Goal: Task Accomplishment & Management: Complete application form

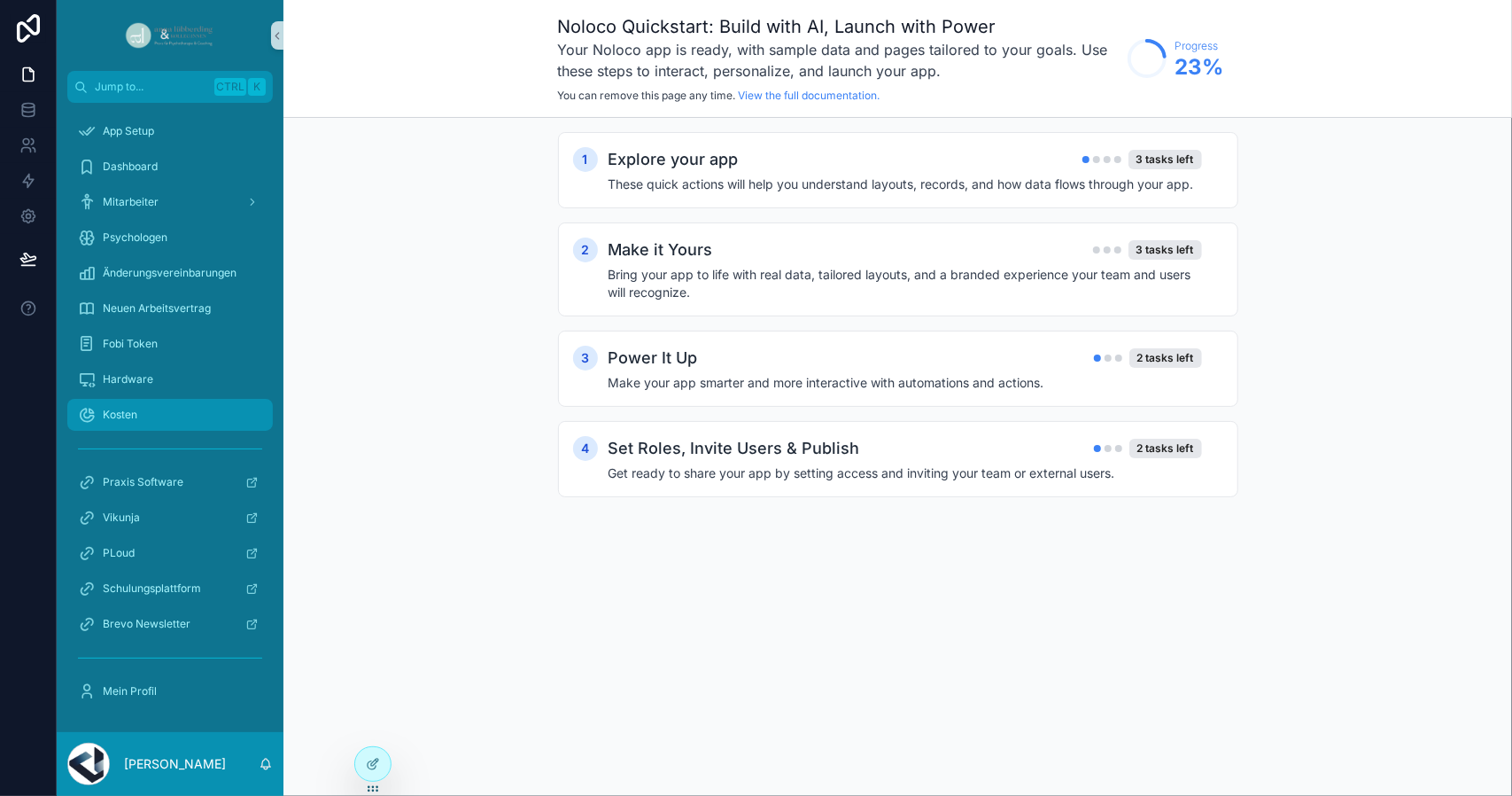
click at [145, 425] on div "Kosten" at bounding box center [170, 415] width 184 height 29
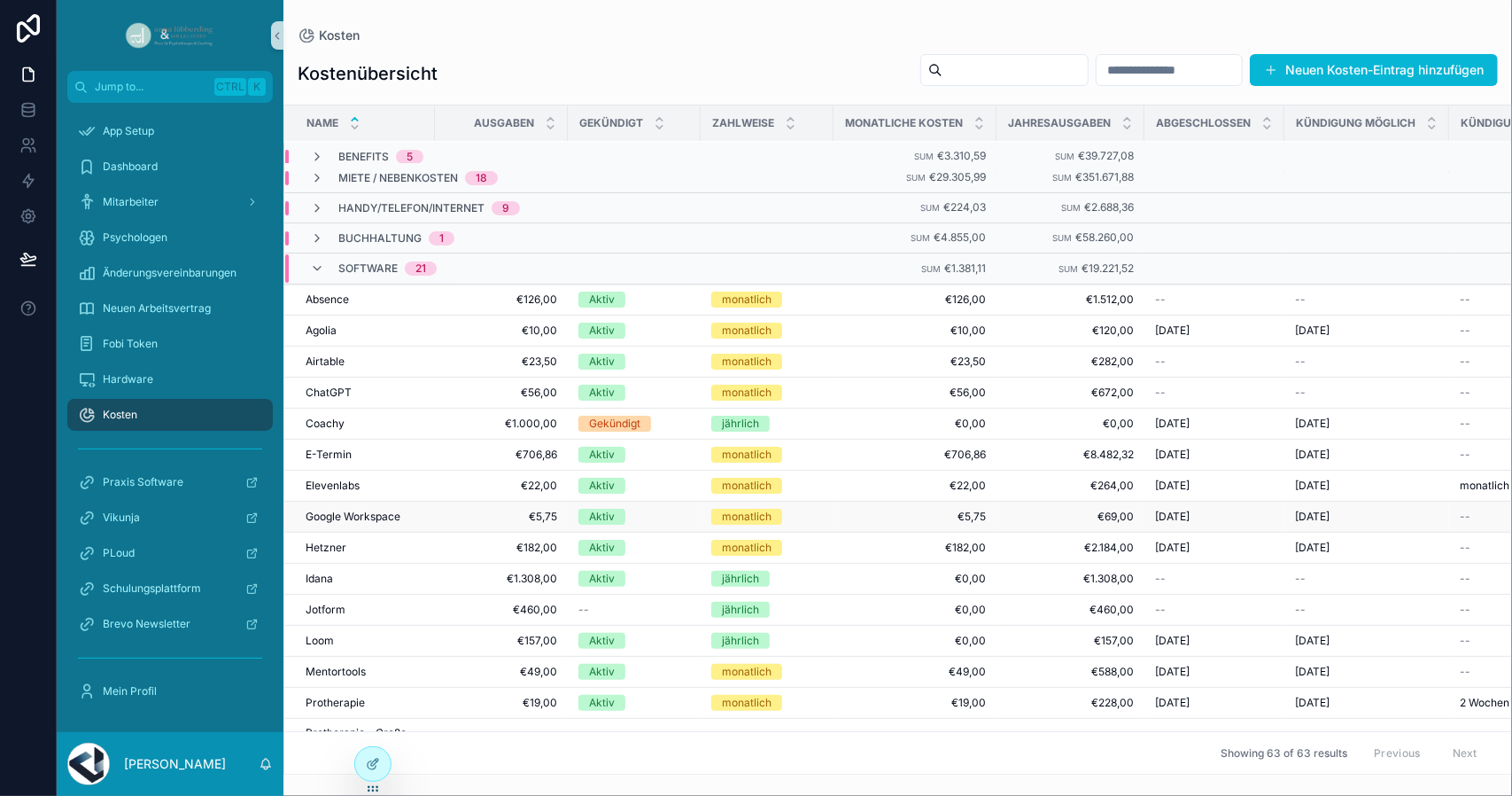
scroll to position [202, 0]
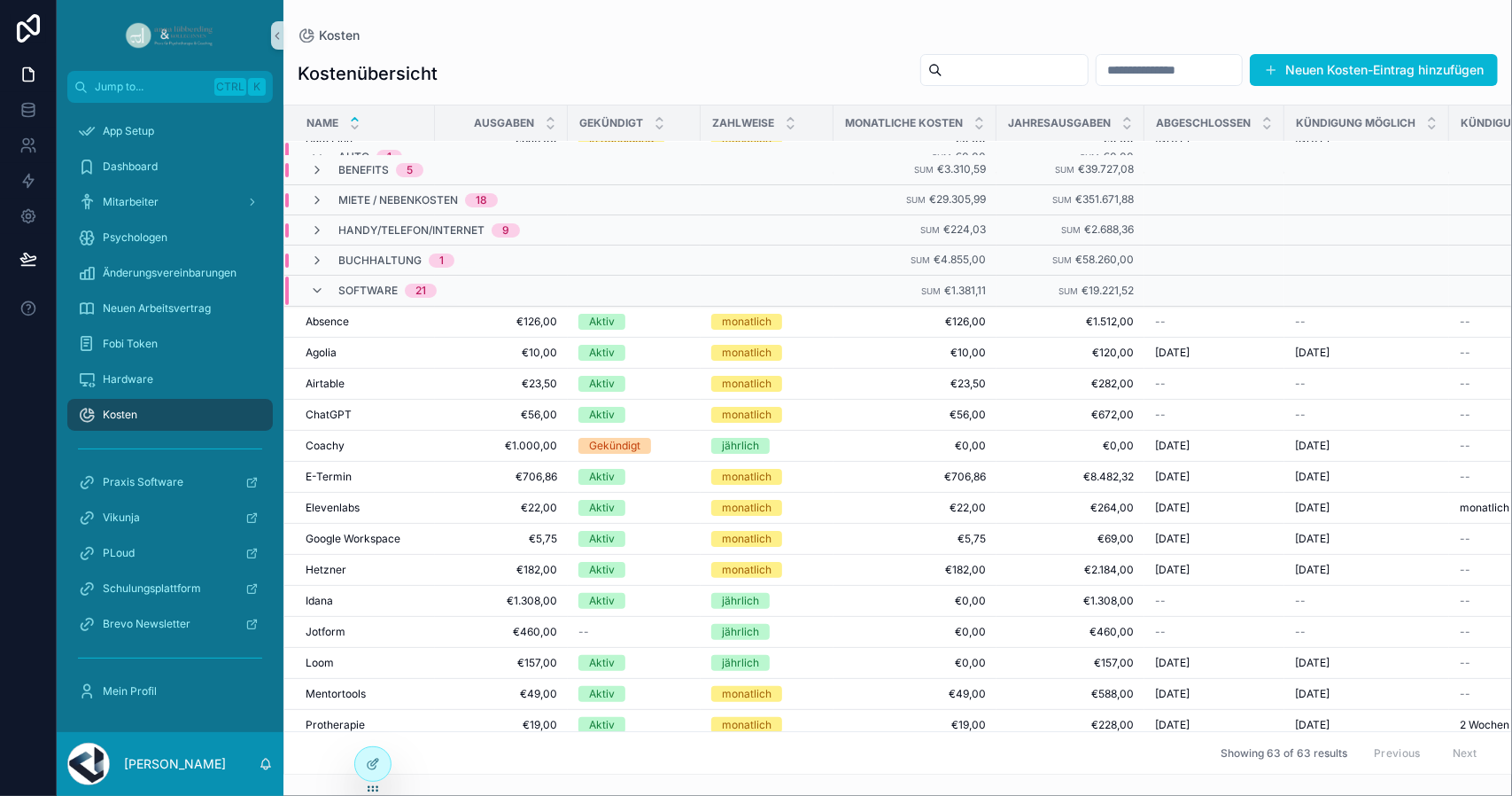
click at [384, 286] on span "Software" at bounding box center [369, 290] width 60 height 14
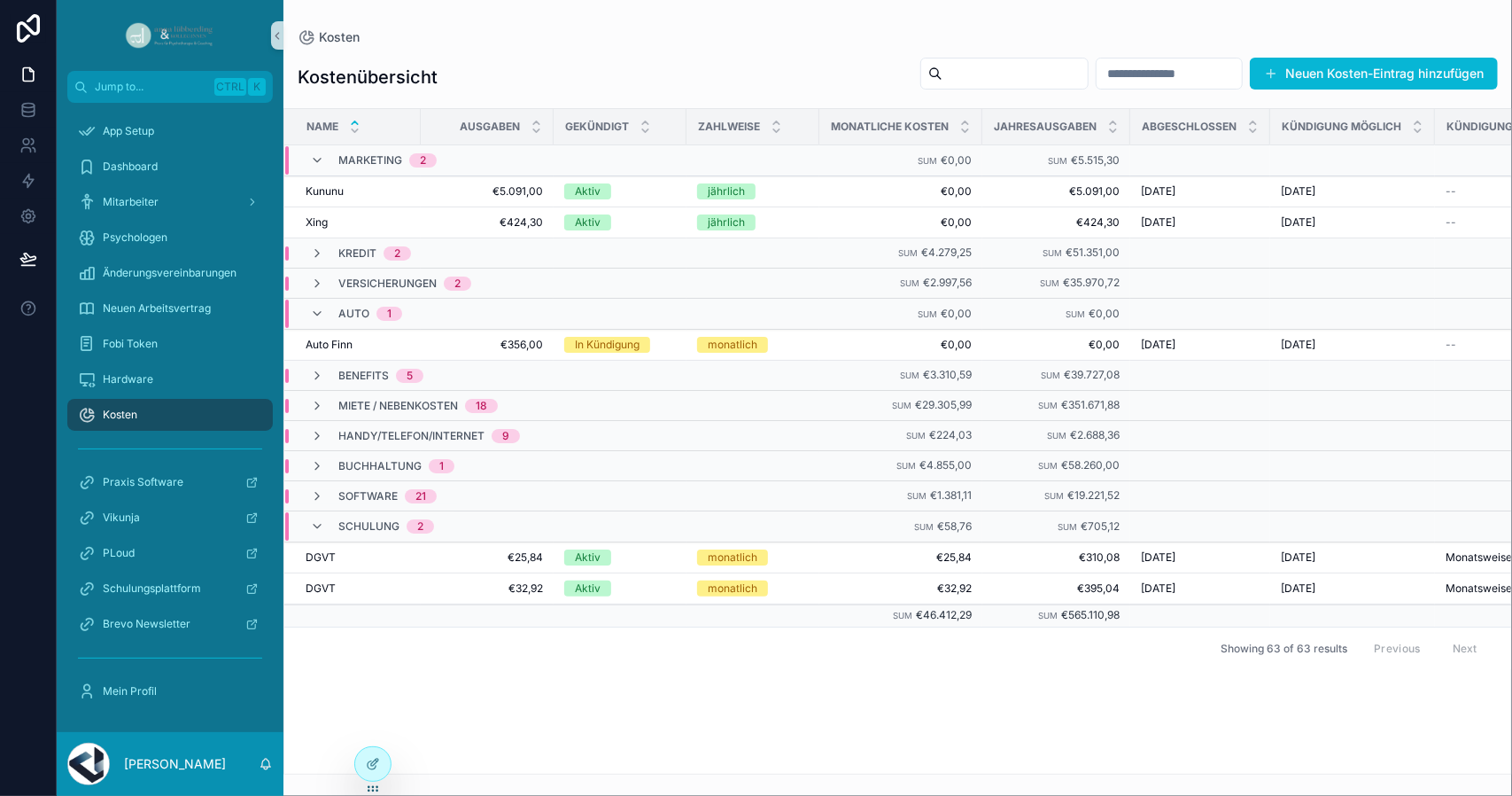
scroll to position [0, 0]
click at [379, 489] on span "Software" at bounding box center [369, 495] width 60 height 14
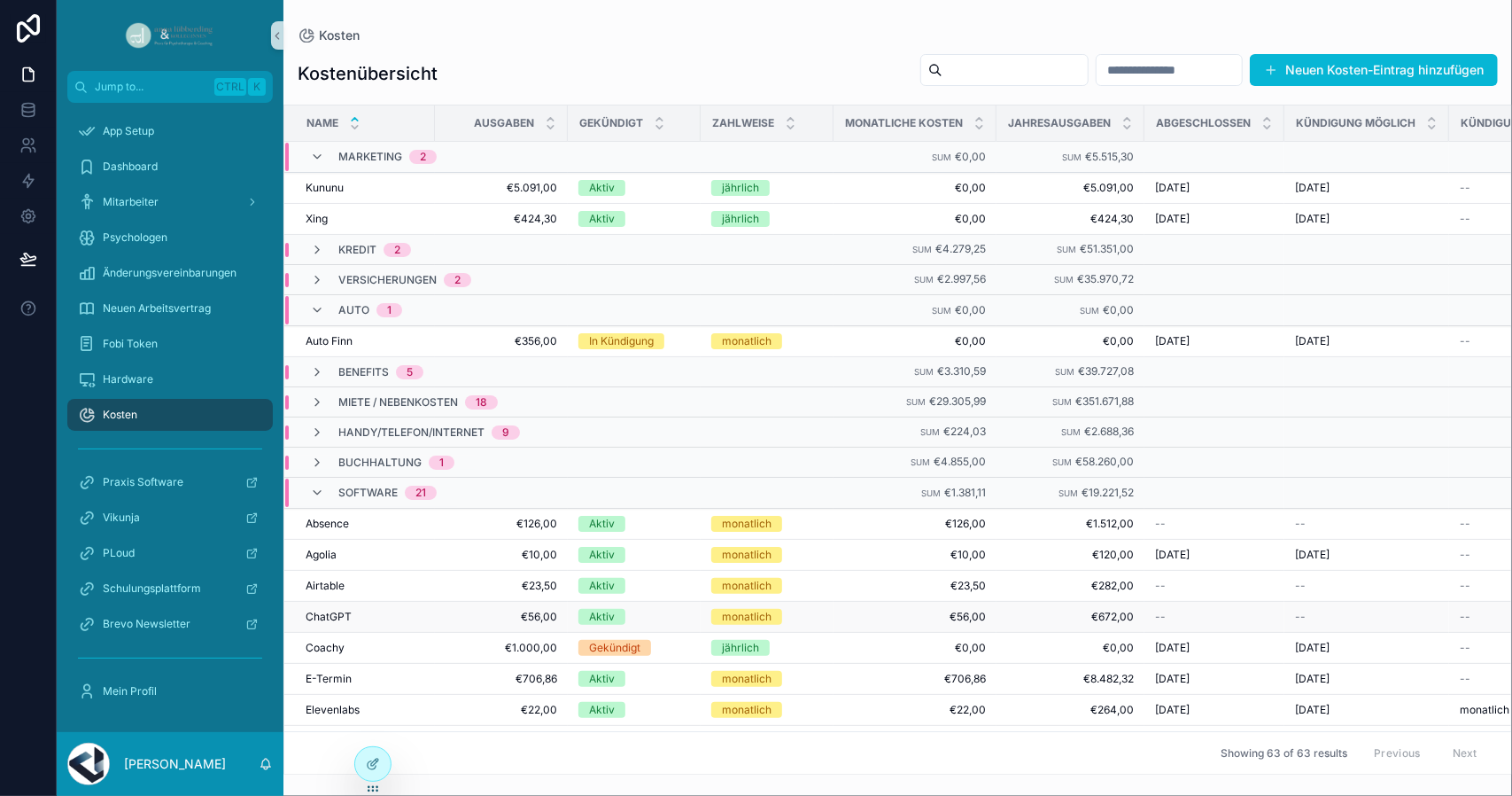
scroll to position [178, 0]
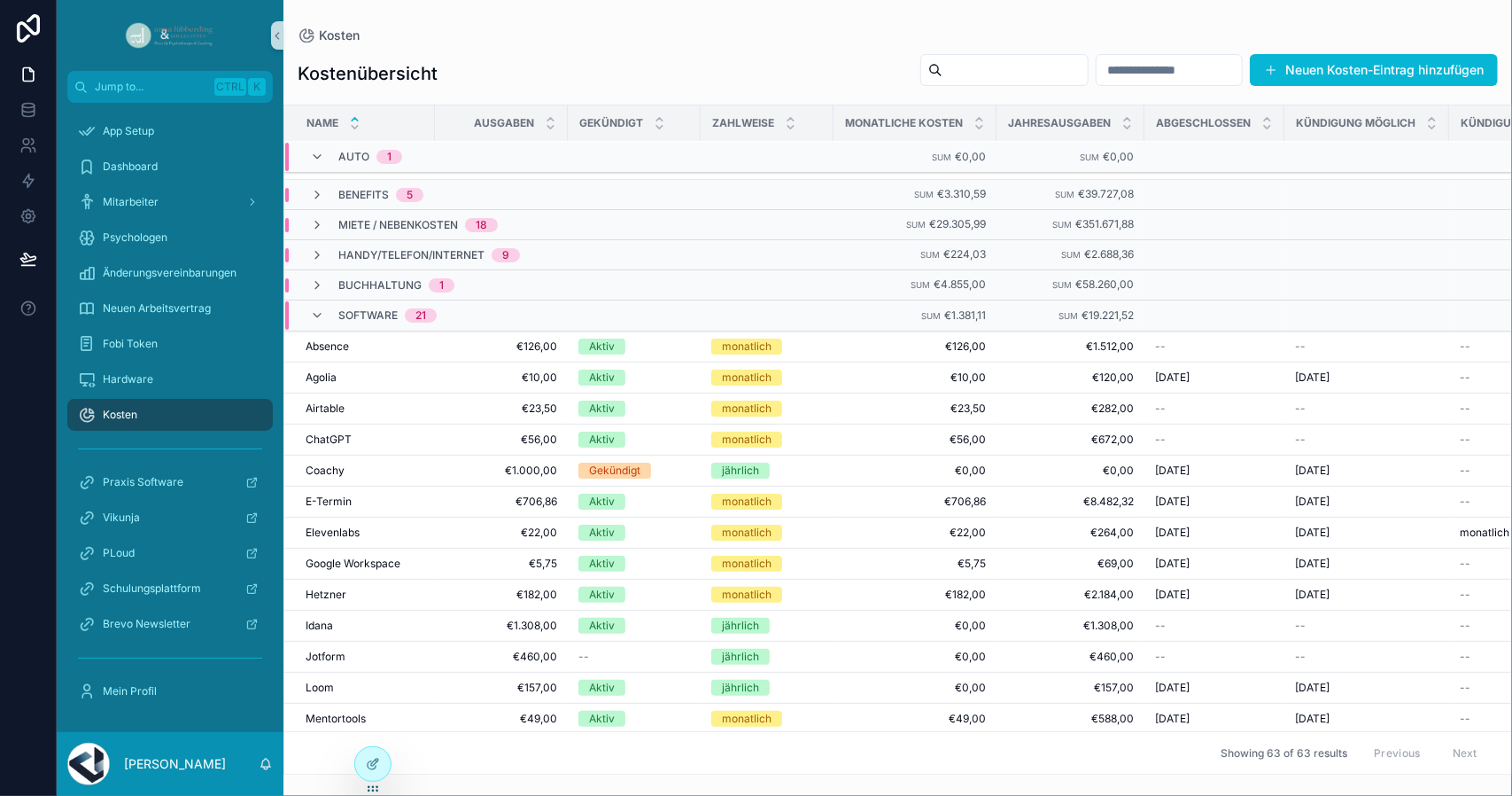
click at [1337, 52] on div "Kostenübersicht Neuen Kosten-Eintrag hinzufügen Name Ausgaben Gekündigt Zahlwei…" at bounding box center [898, 408] width 1229 height 732
click at [1338, 58] on button "Neuen Kosten-Eintrag hinzufügen" at bounding box center [1374, 69] width 248 height 32
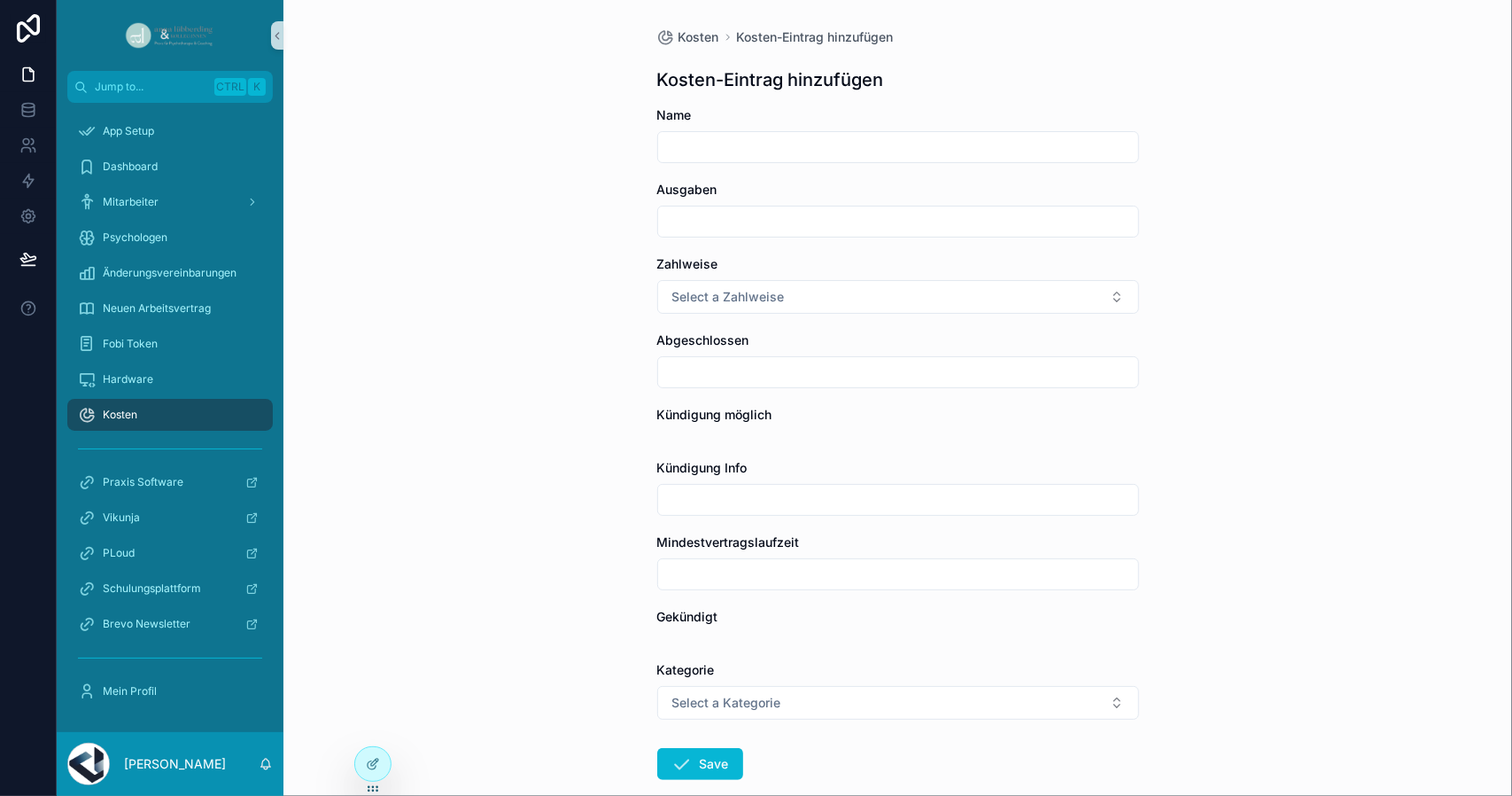
click at [776, 154] on input "scrollable content" at bounding box center [899, 147] width 480 height 25
type input "****"
click at [722, 233] on input "scrollable content" at bounding box center [899, 222] width 480 height 25
type input "*******"
click at [735, 307] on button "Select a Zahlweise" at bounding box center [899, 297] width 482 height 34
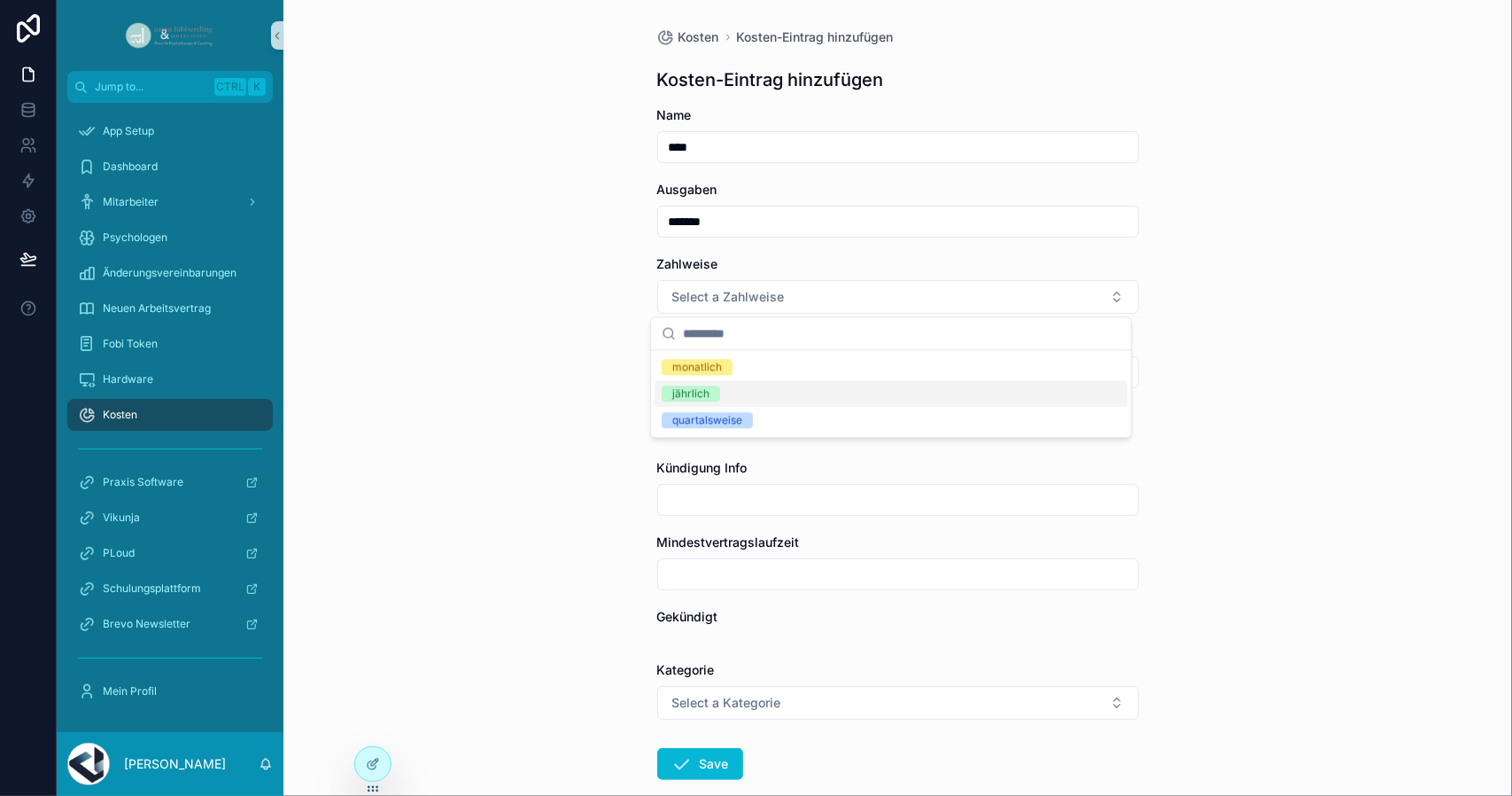
click at [733, 382] on div "jährlich" at bounding box center [891, 394] width 473 height 27
click at [730, 373] on input "scrollable content" at bounding box center [899, 373] width 480 height 25
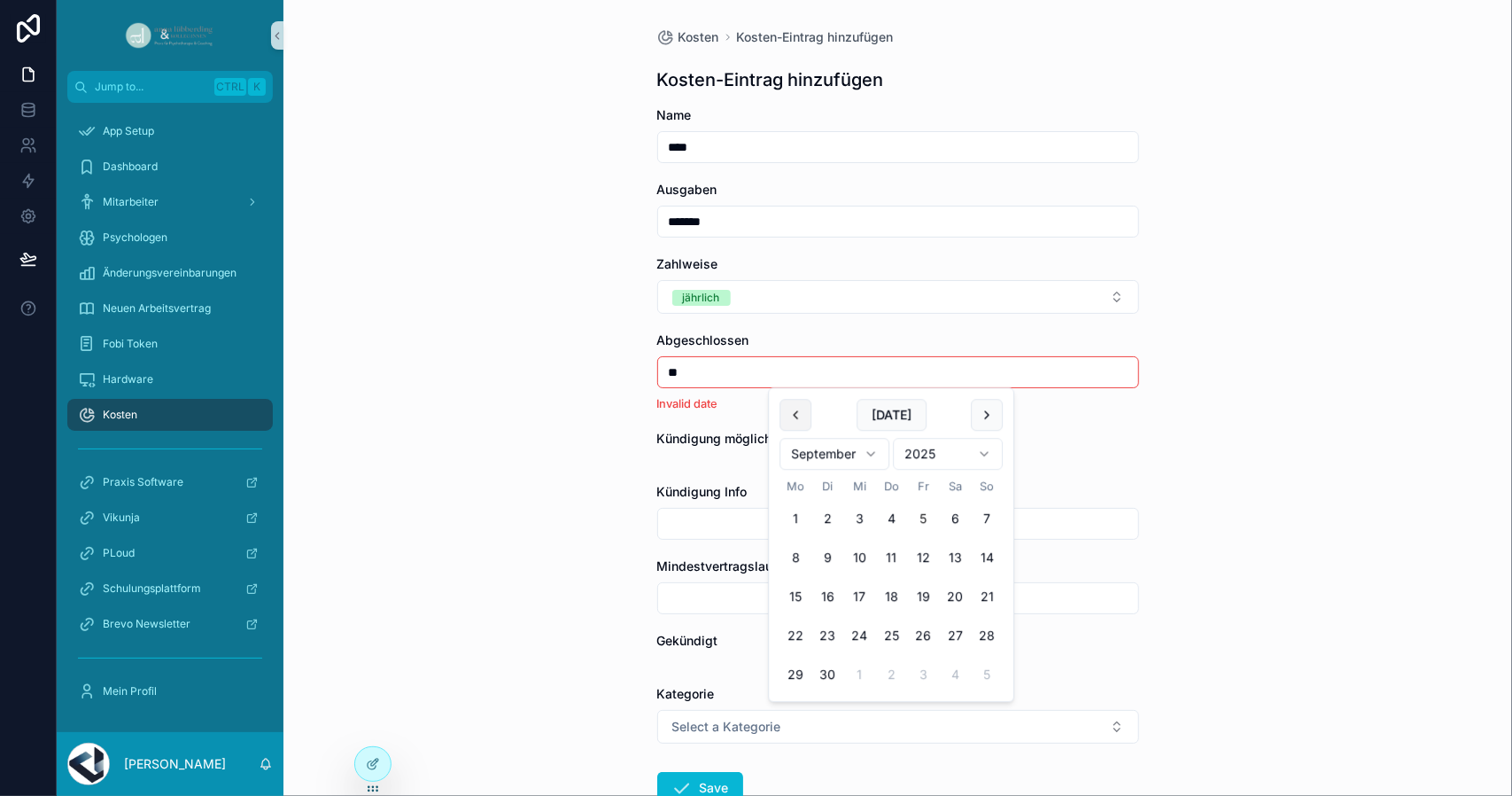
click at [796, 424] on button "scrollable content" at bounding box center [795, 414] width 32 height 32
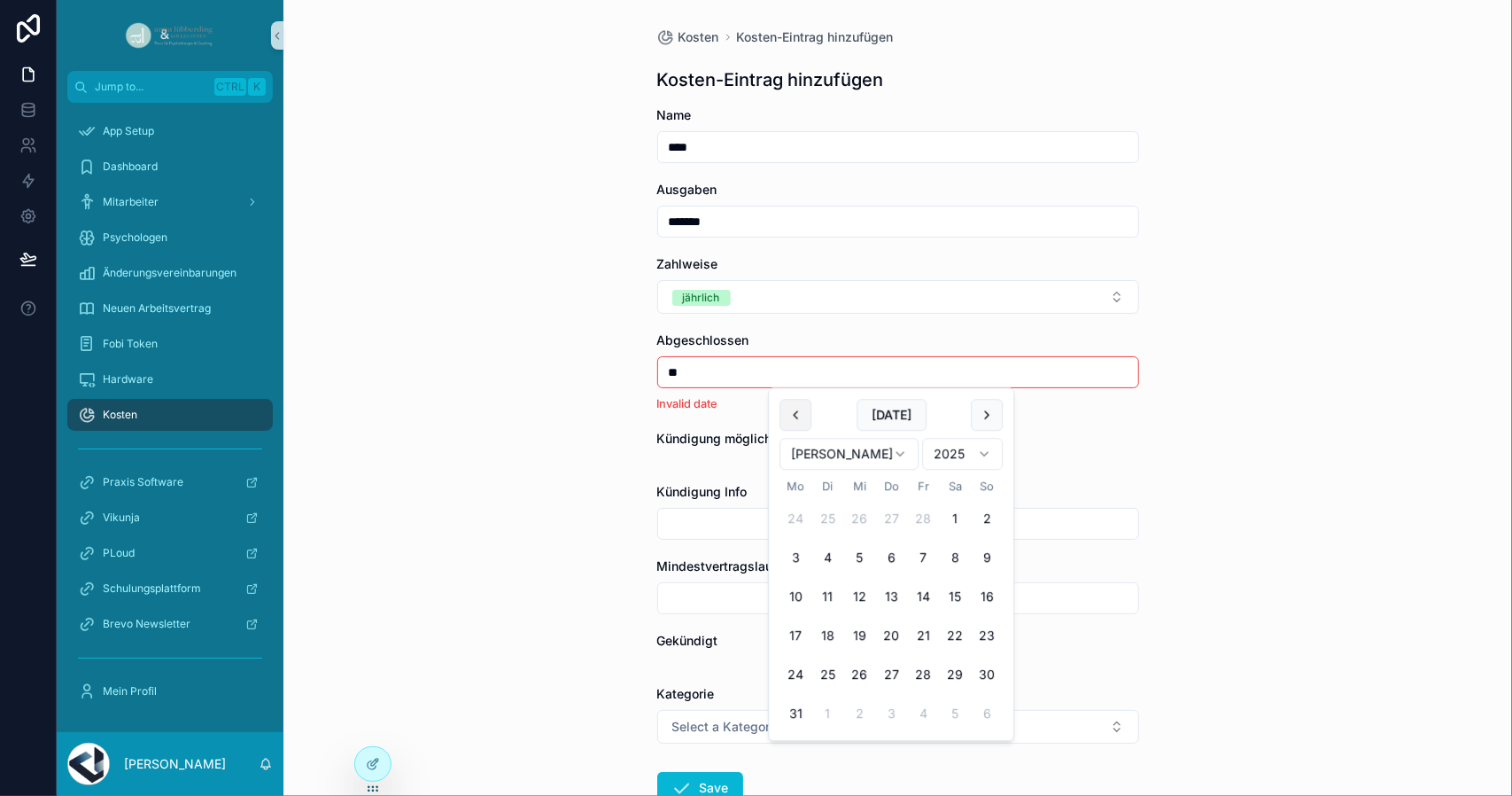
click at [797, 424] on button "scrollable content" at bounding box center [795, 414] width 32 height 32
click at [887, 597] on button "16" at bounding box center [891, 596] width 32 height 32
type input "*********"
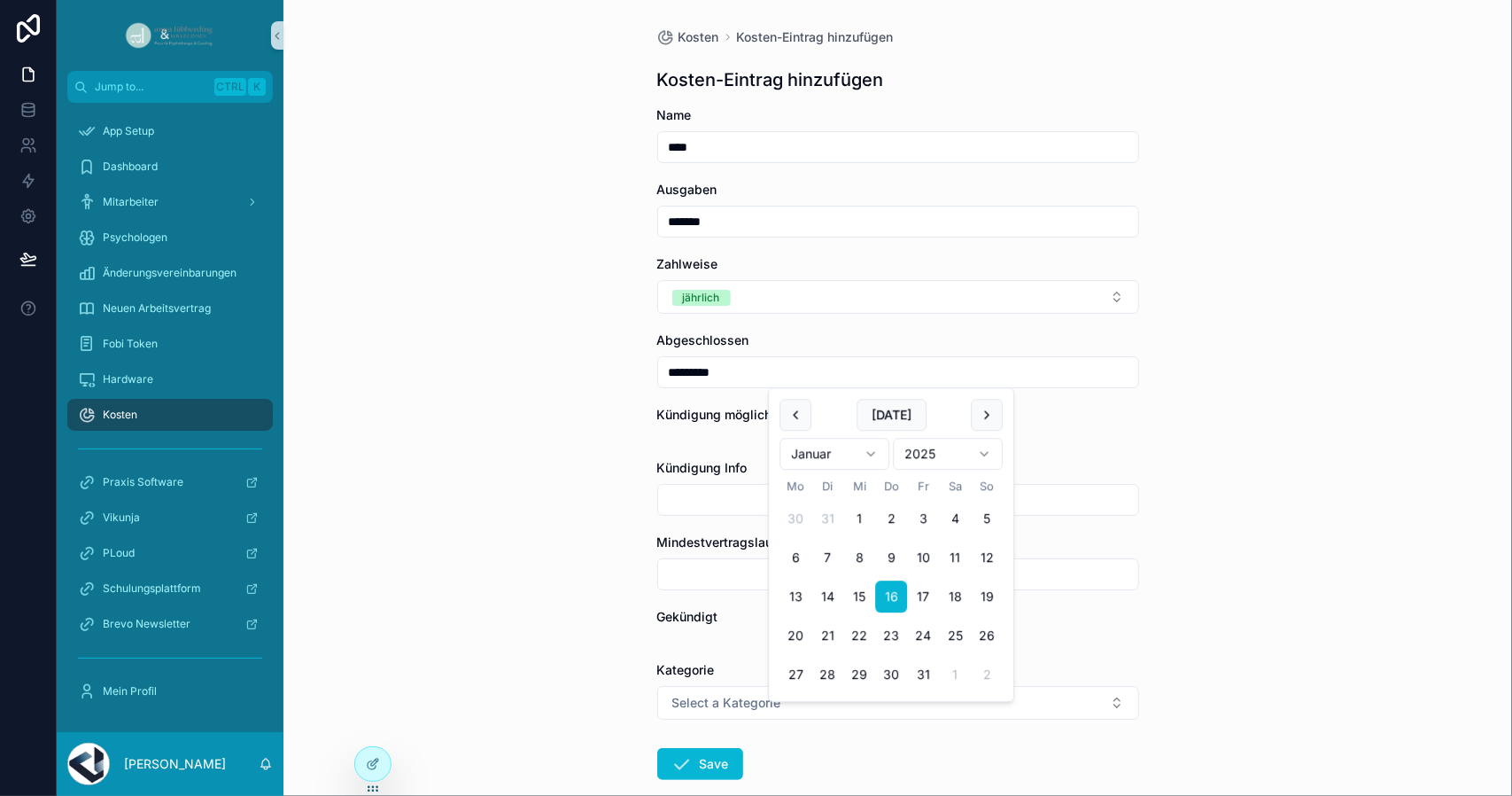
click at [558, 428] on div "Kosten Kosten-Eintrag hinzufügen Kosten-Eintrag hinzufügen Name **** Ausgaben *…" at bounding box center [898, 398] width 1229 height 796
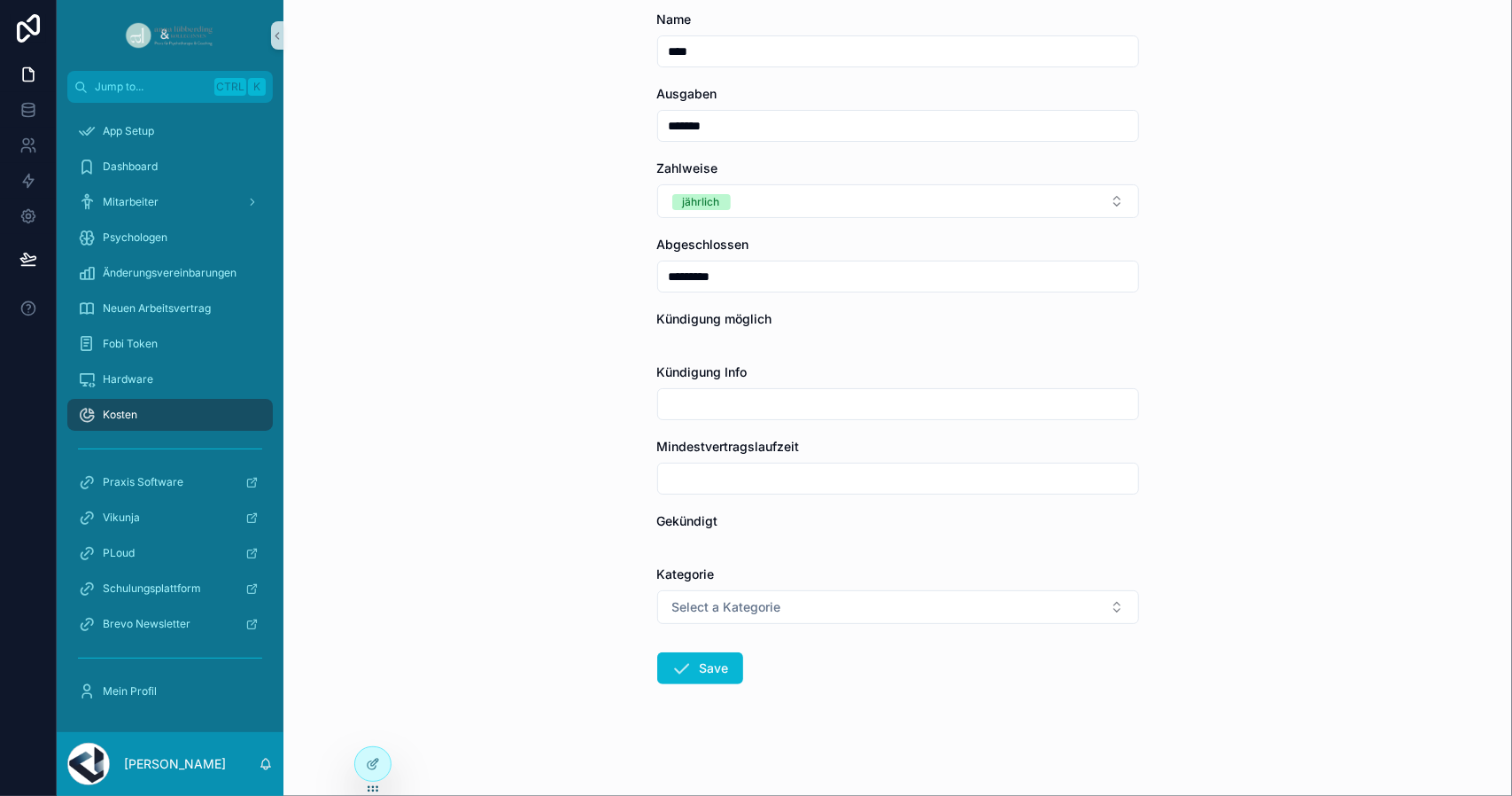
scroll to position [96, 0]
click at [702, 483] on input "scrollable content" at bounding box center [899, 478] width 480 height 25
type input "******"
click at [703, 615] on button "Select a Kategorie" at bounding box center [899, 607] width 482 height 34
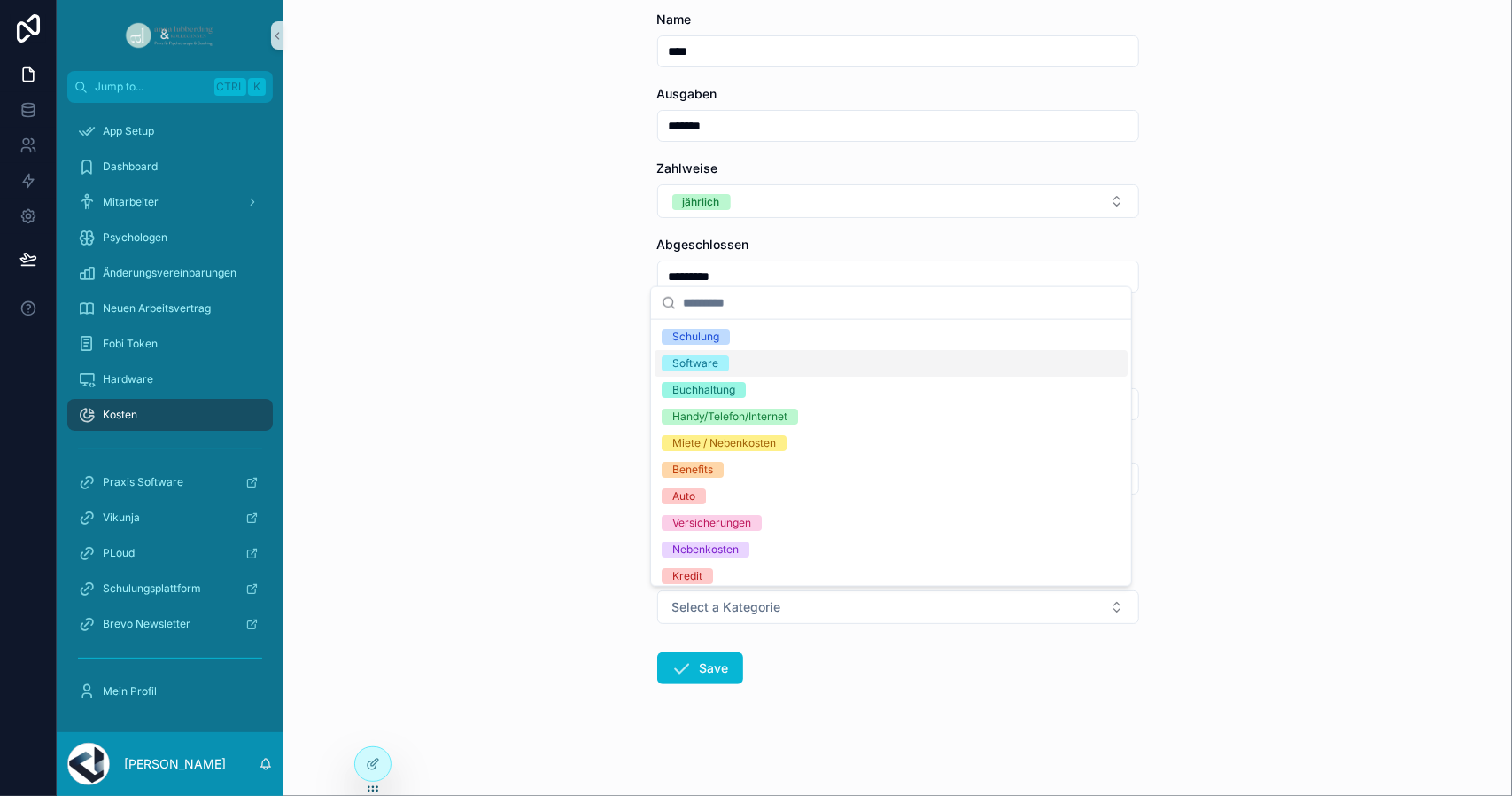
click at [718, 361] on span "Software" at bounding box center [695, 363] width 67 height 16
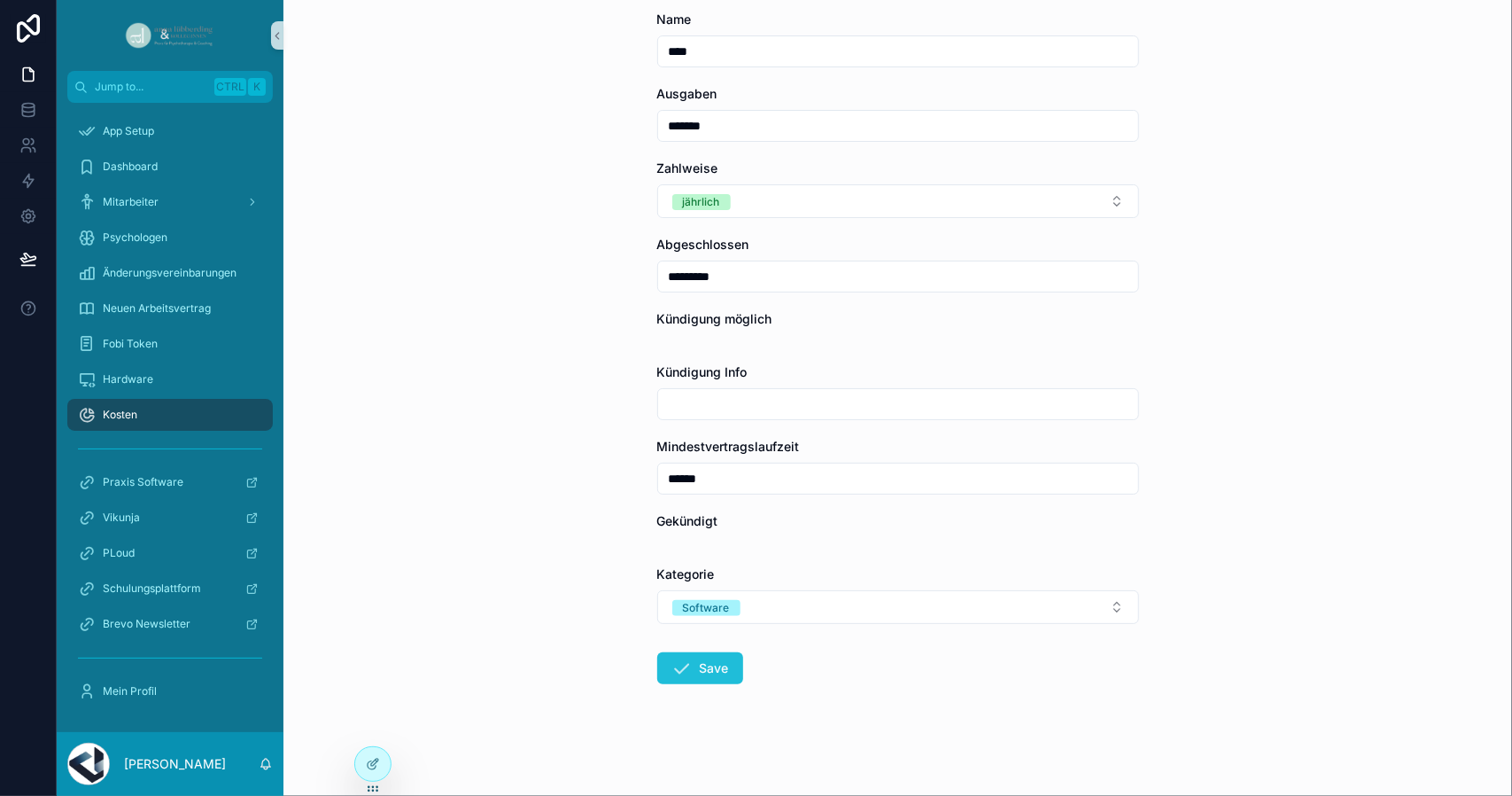
click at [702, 674] on button "Save" at bounding box center [701, 667] width 86 height 32
